Goal: Task Accomplishment & Management: Use online tool/utility

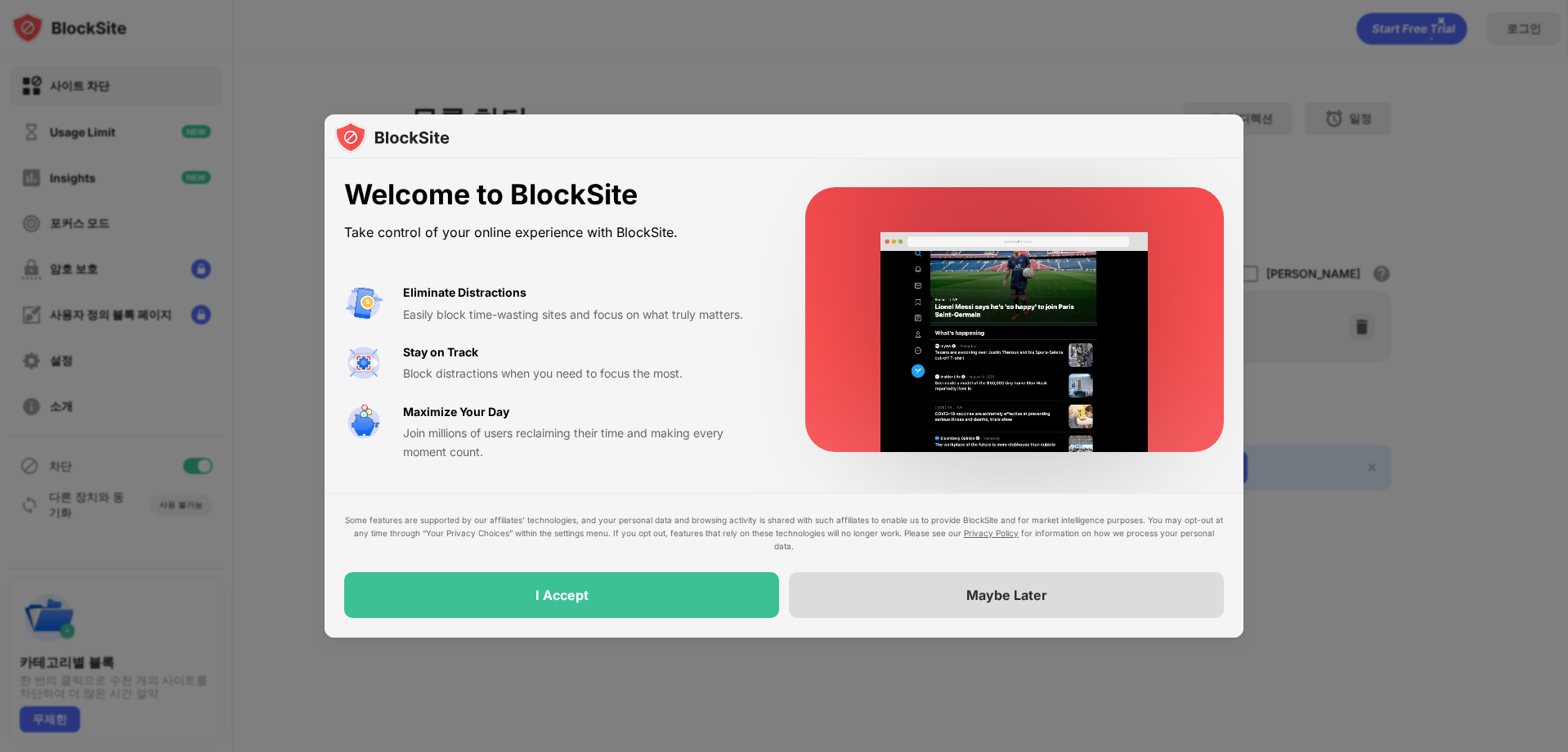
click at [877, 606] on div "Maybe Later" at bounding box center [1006, 595] width 435 height 46
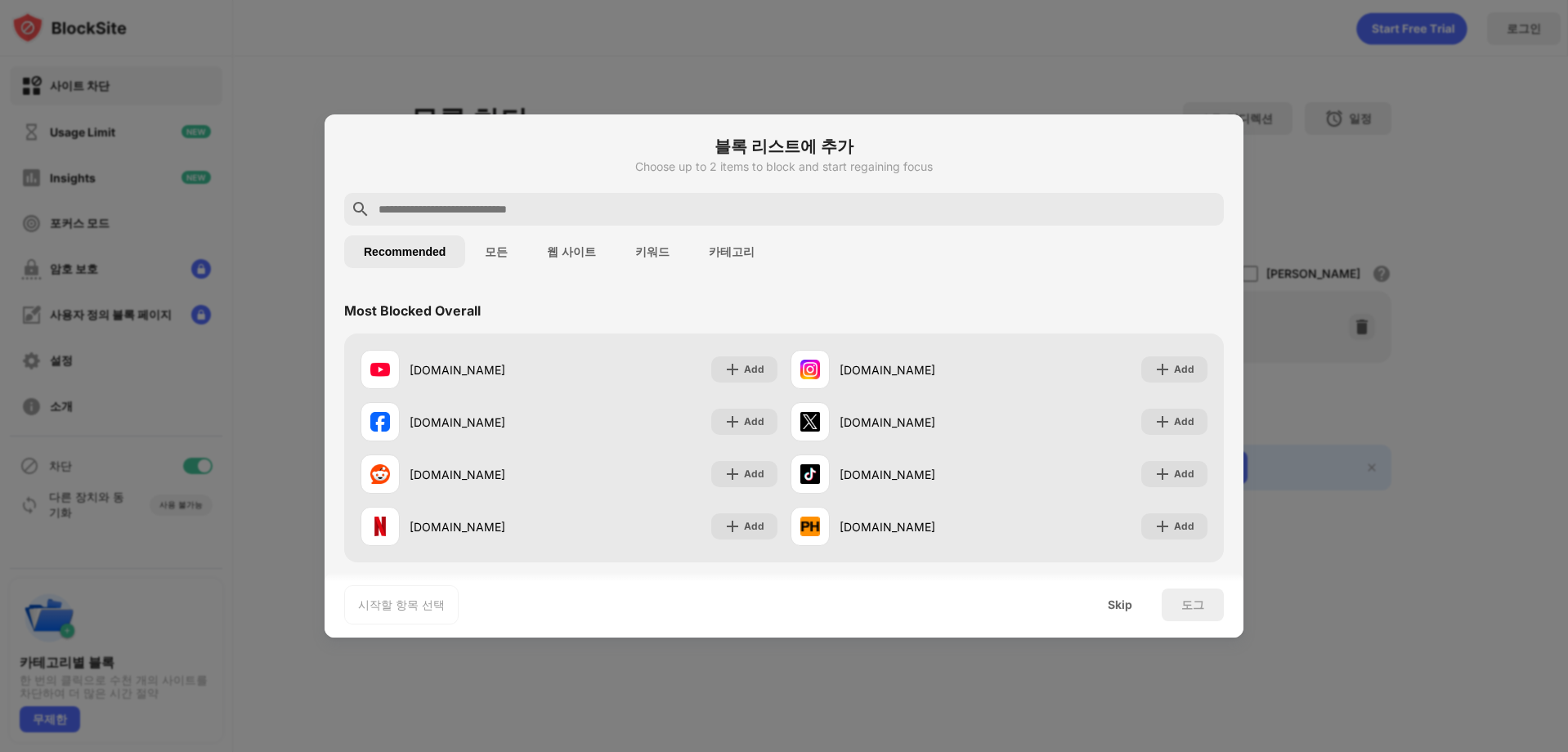
click at [667, 222] on div at bounding box center [784, 210] width 880 height 33
click at [673, 210] on input "text" at bounding box center [798, 209] width 841 height 19
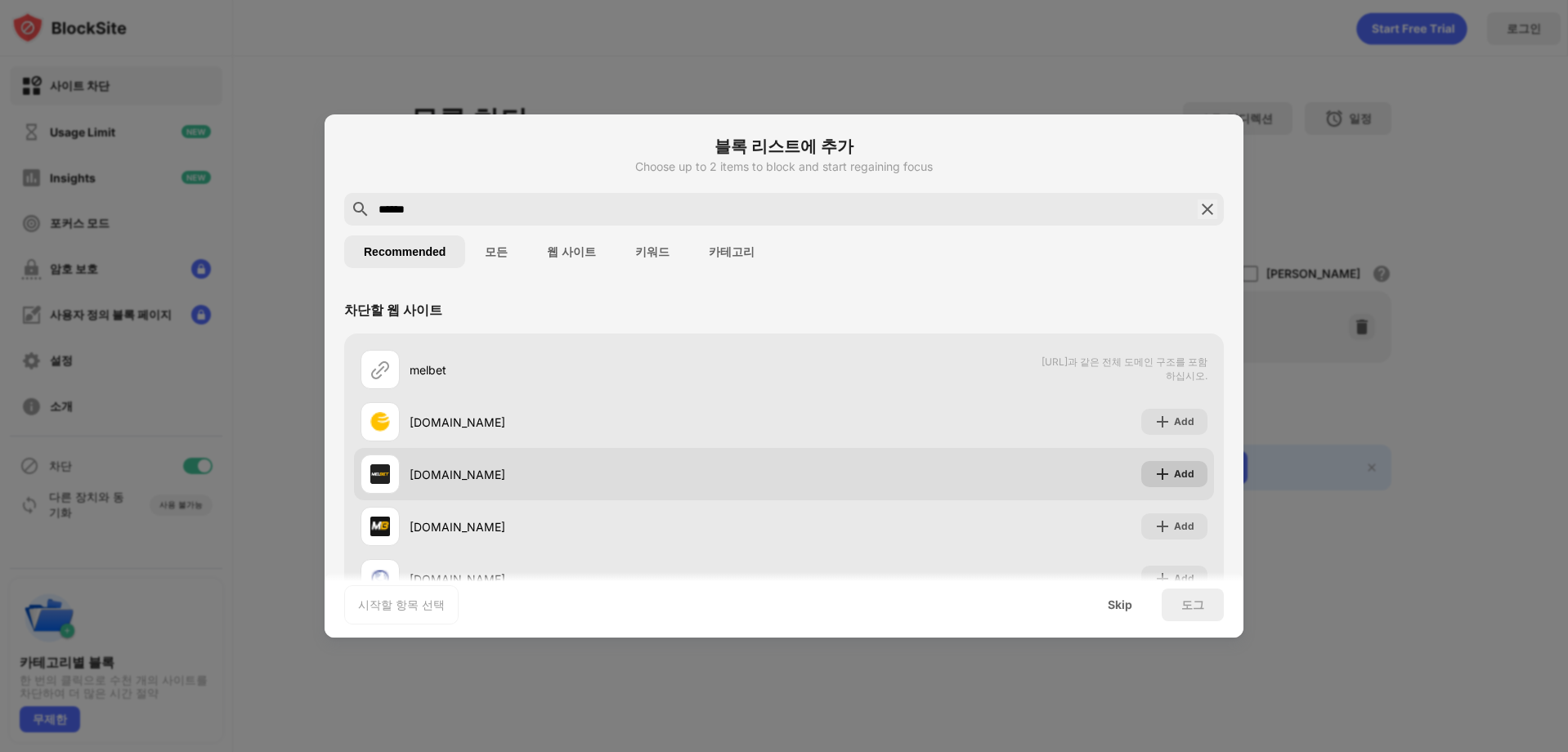
type input "******"
click at [1158, 474] on img at bounding box center [1162, 474] width 16 height 16
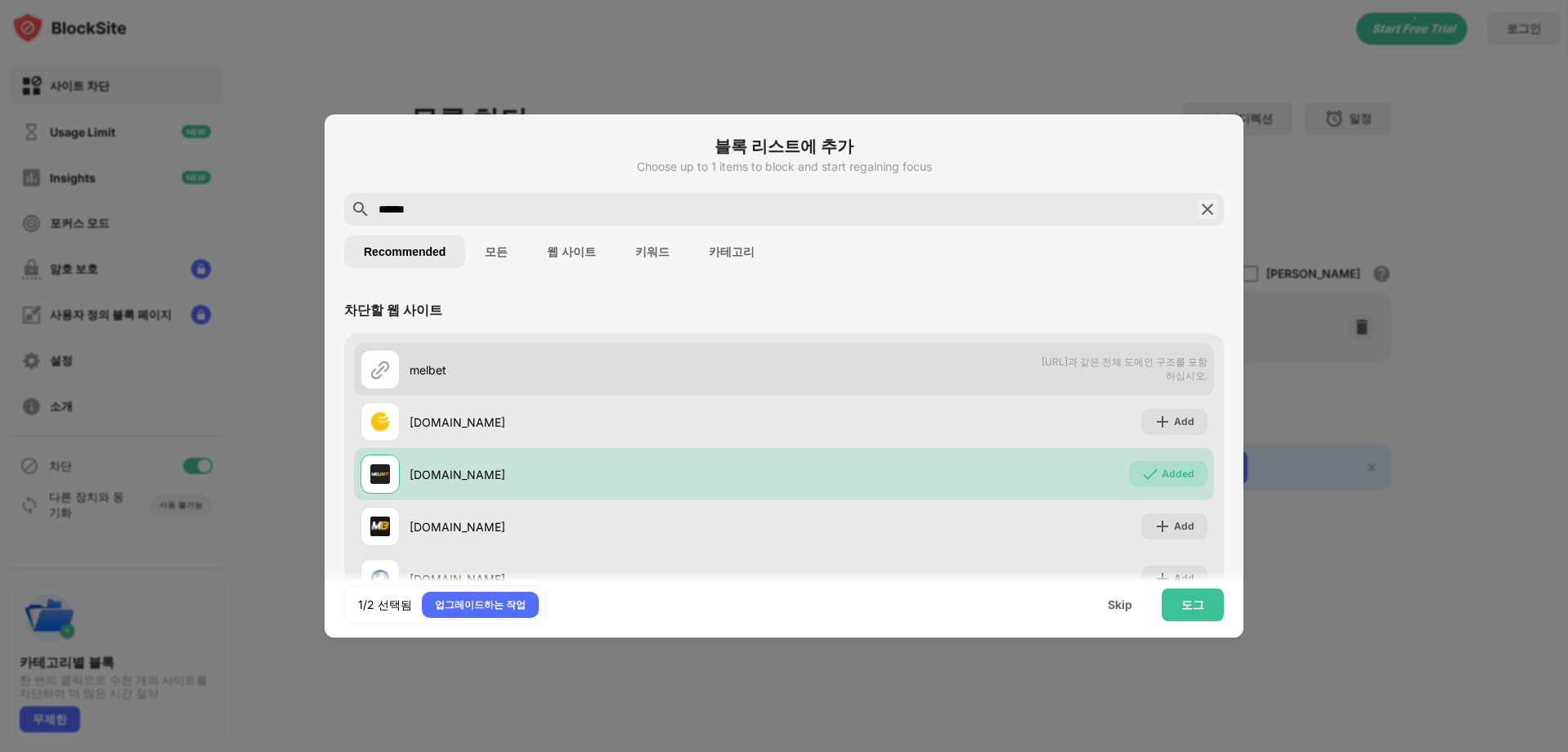
click at [1133, 362] on span "[URL]과 같은 전체 도메인 구조를 포함하십시오." at bounding box center [1124, 369] width 169 height 27
click at [986, 392] on div "melbet [URL]과 같은 전체 도메인 구조를 포함하십시오." at bounding box center [784, 369] width 860 height 52
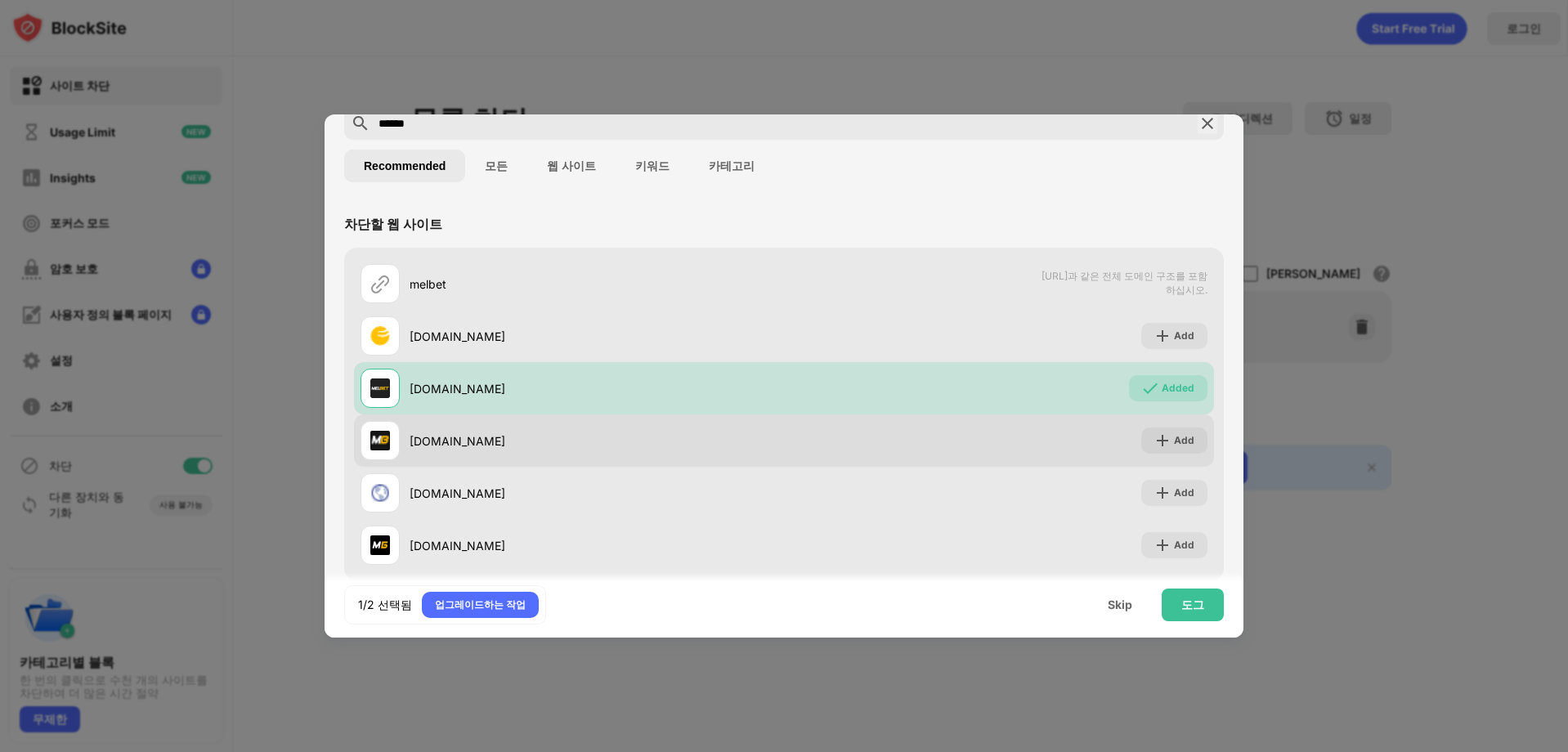
scroll to position [111, 0]
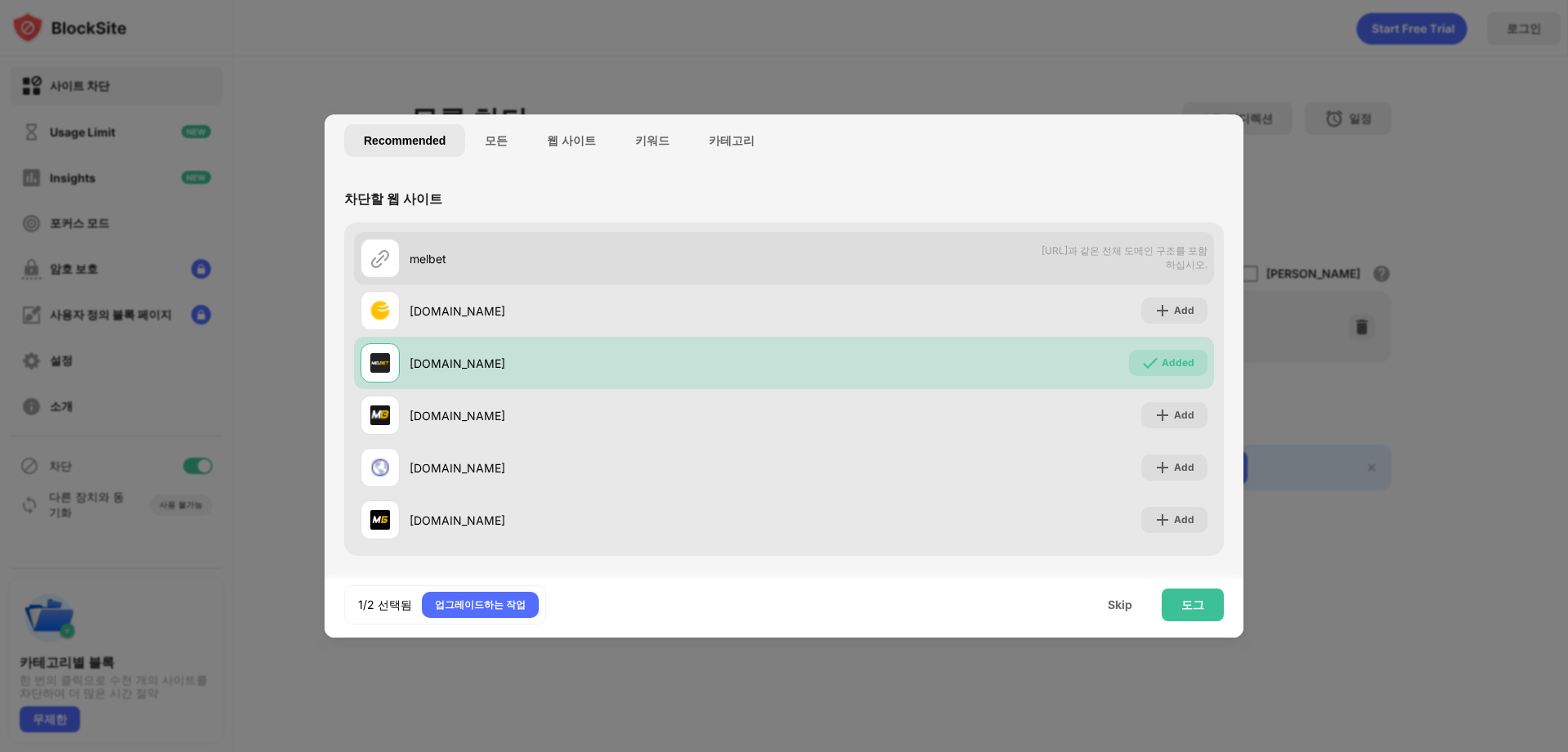
click at [1167, 261] on span "[URL]과 같은 전체 도메인 구조를 포함하십시오." at bounding box center [1124, 258] width 169 height 27
click at [370, 255] on img at bounding box center [379, 257] width 19 height 19
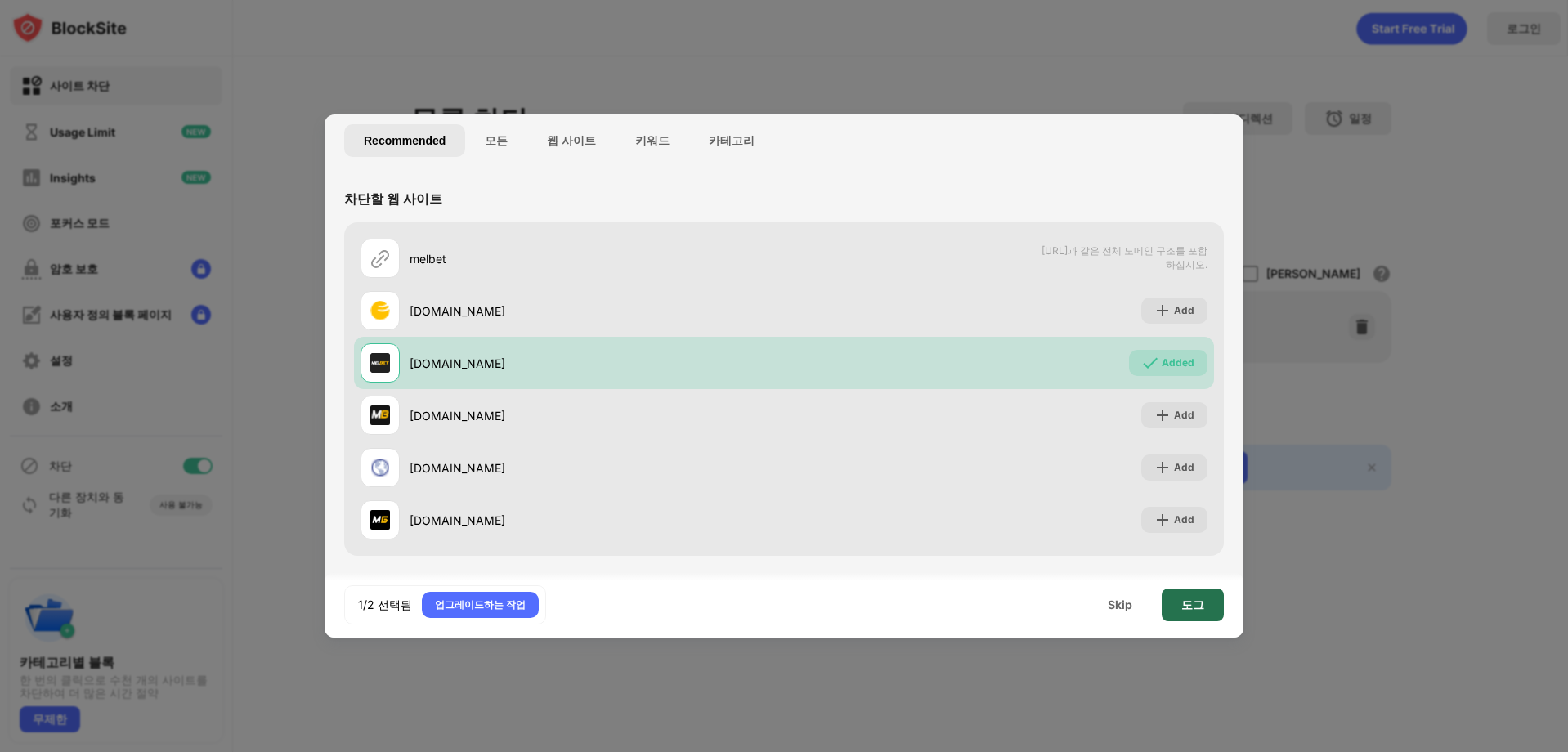
click at [1185, 596] on div "도그" at bounding box center [1192, 605] width 62 height 33
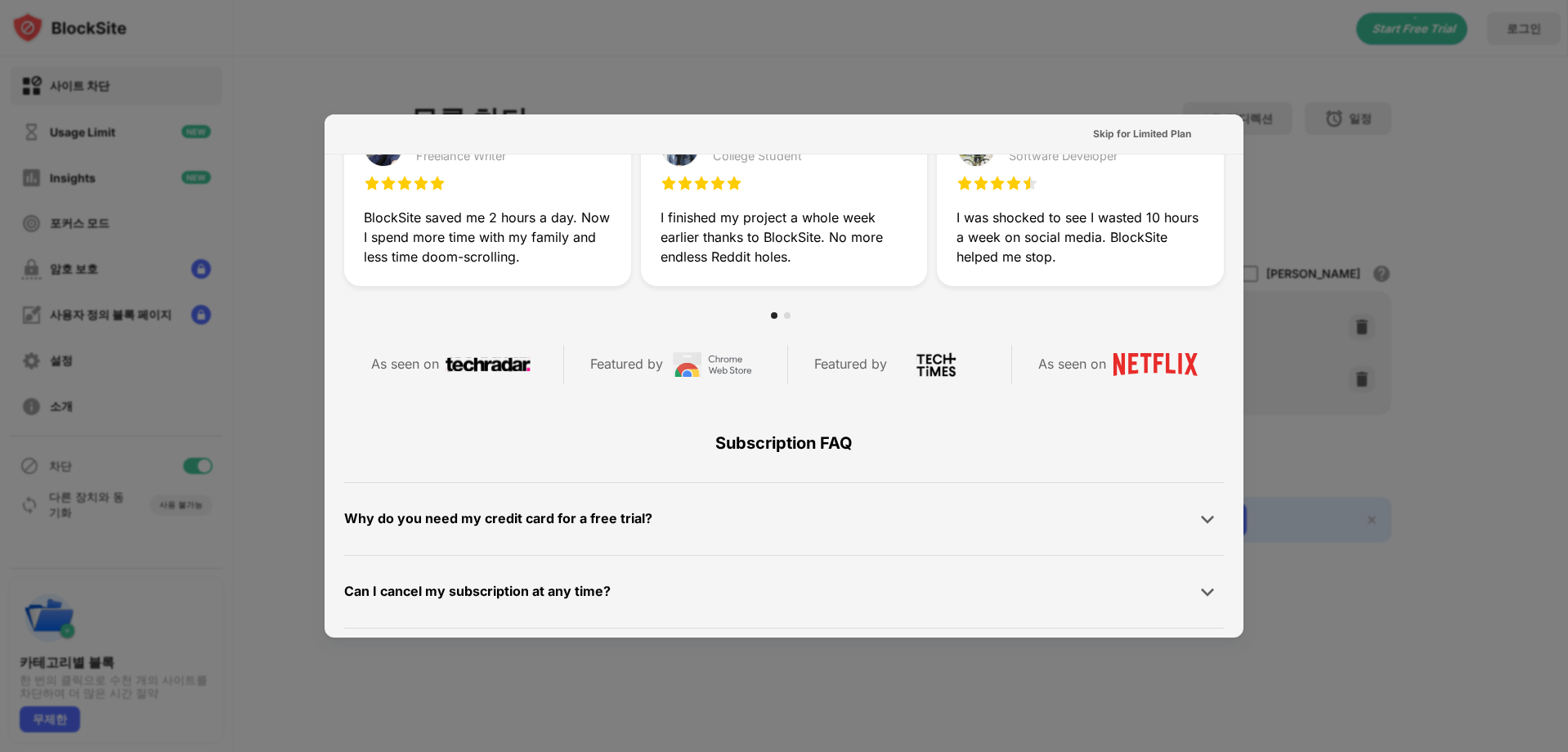
scroll to position [572, 0]
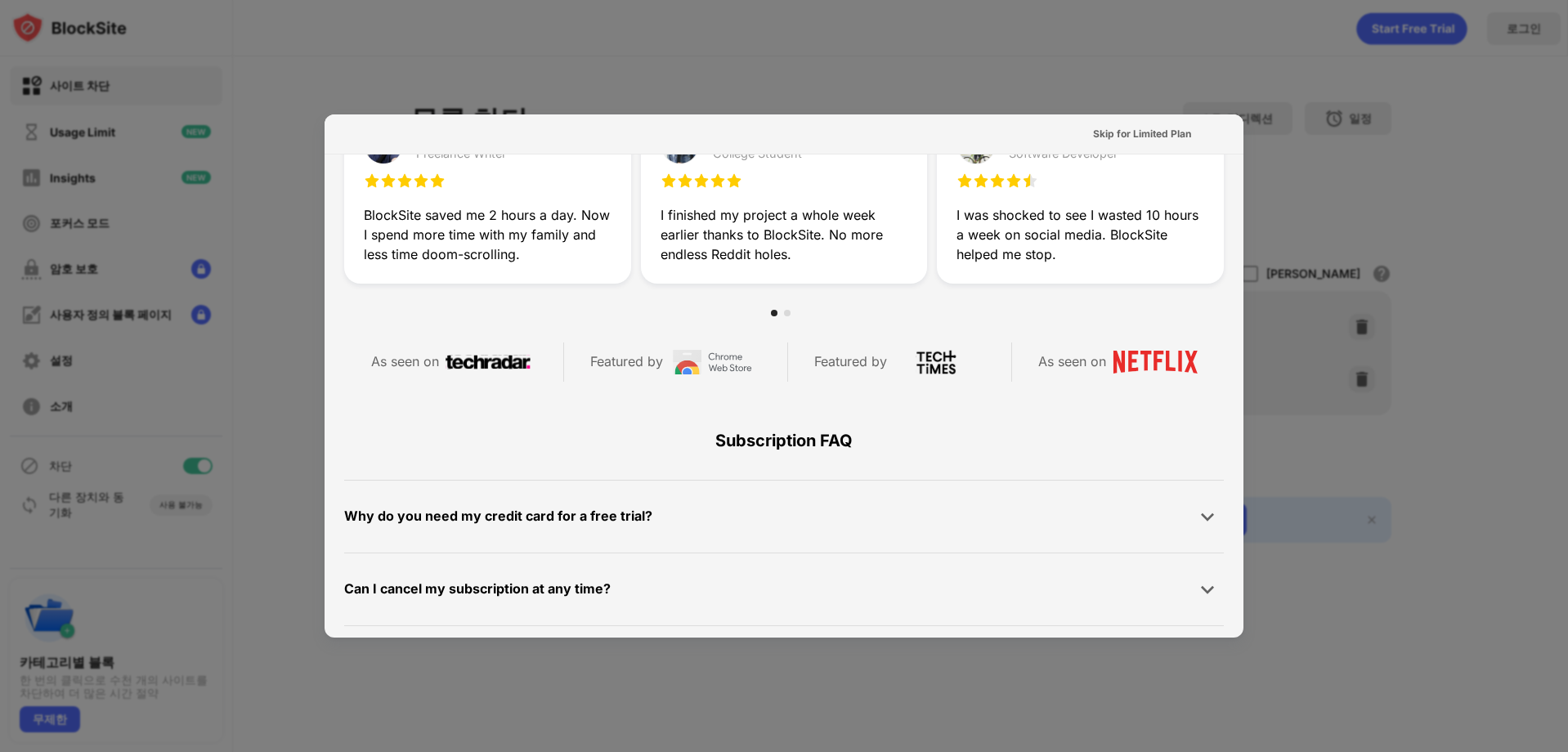
click at [1253, 112] on div at bounding box center [784, 376] width 1568 height 752
click at [1330, 165] on div at bounding box center [784, 376] width 1568 height 752
